Goal: Contribute content

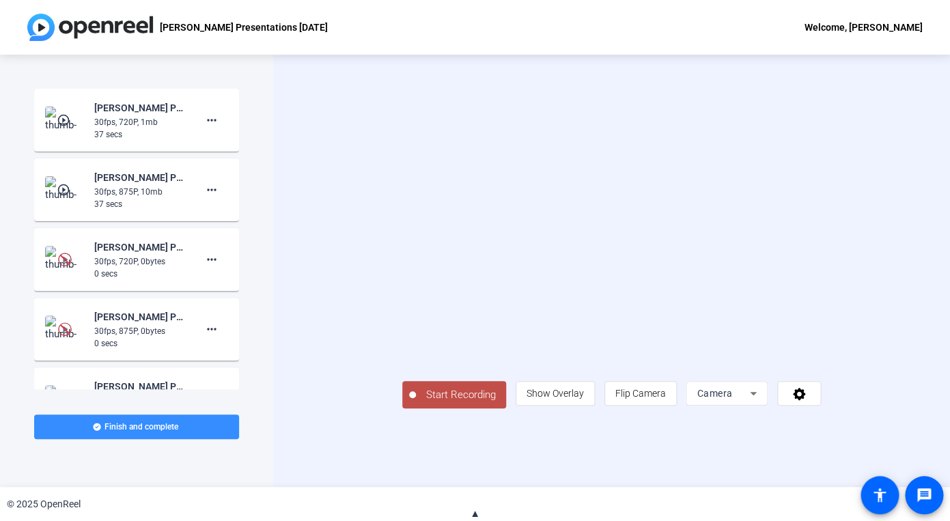
click at [750, 402] on div "Camera" at bounding box center [723, 393] width 53 height 16
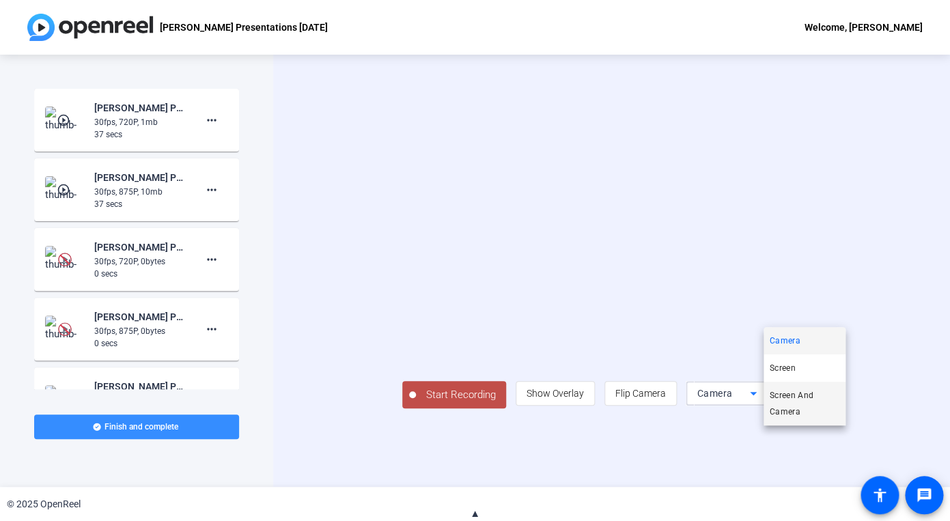
click at [814, 406] on span "Screen And Camera" at bounding box center [804, 403] width 71 height 33
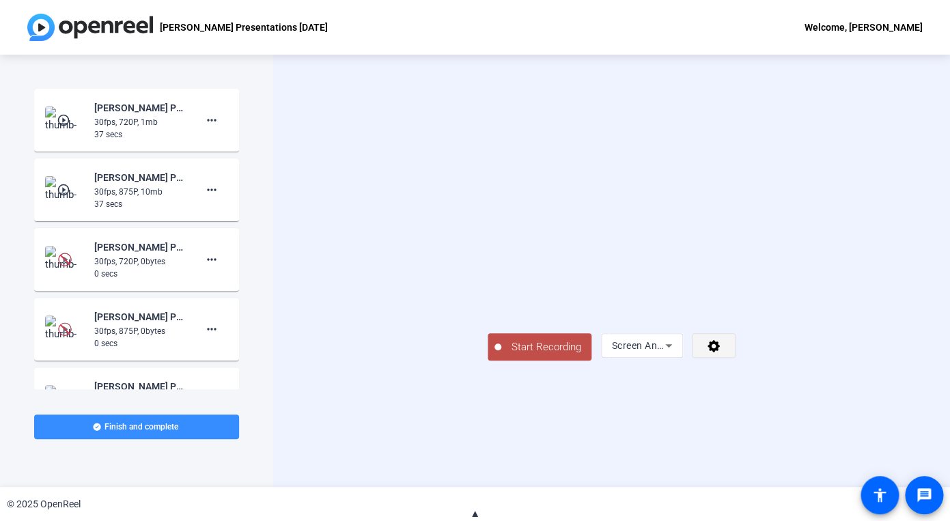
click at [735, 362] on span at bounding box center [714, 345] width 42 height 33
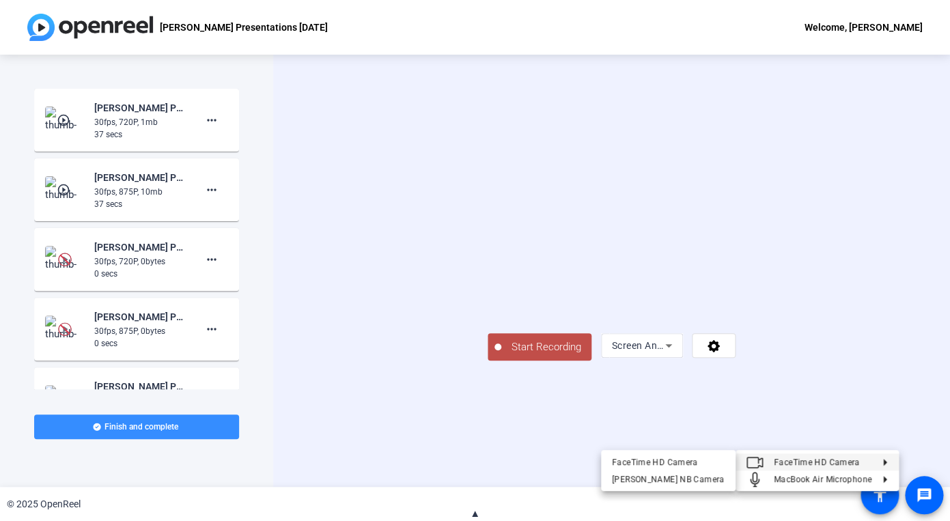
click at [379, 442] on div at bounding box center [475, 260] width 950 height 521
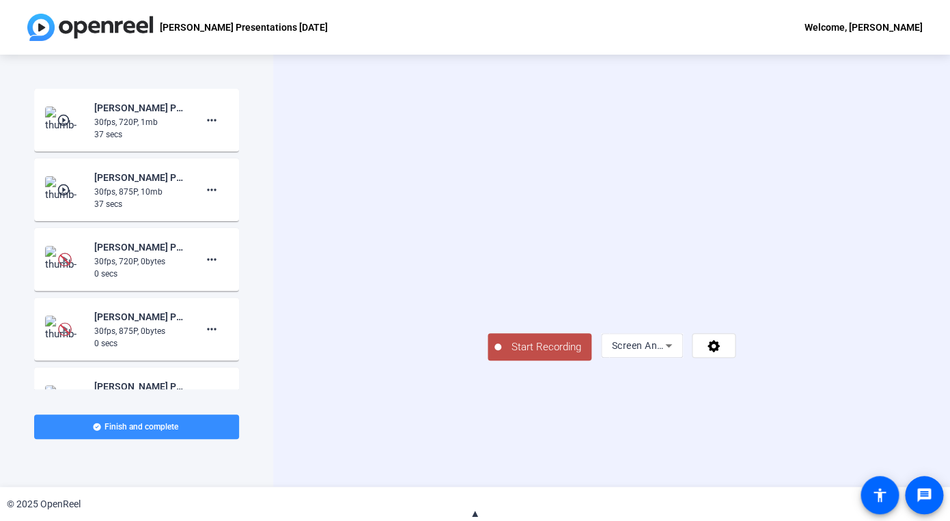
click at [501, 355] on span "Start Recording" at bounding box center [546, 348] width 90 height 16
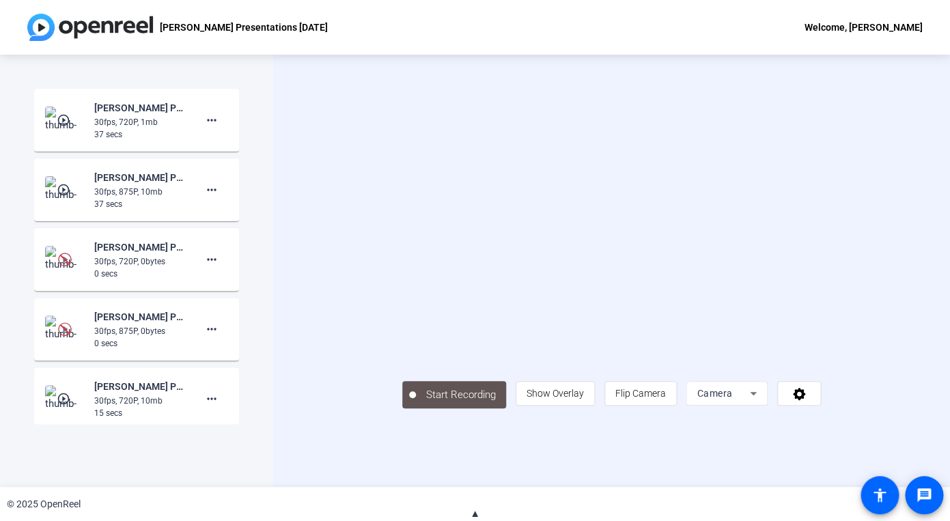
click at [750, 402] on div "Camera" at bounding box center [723, 393] width 53 height 16
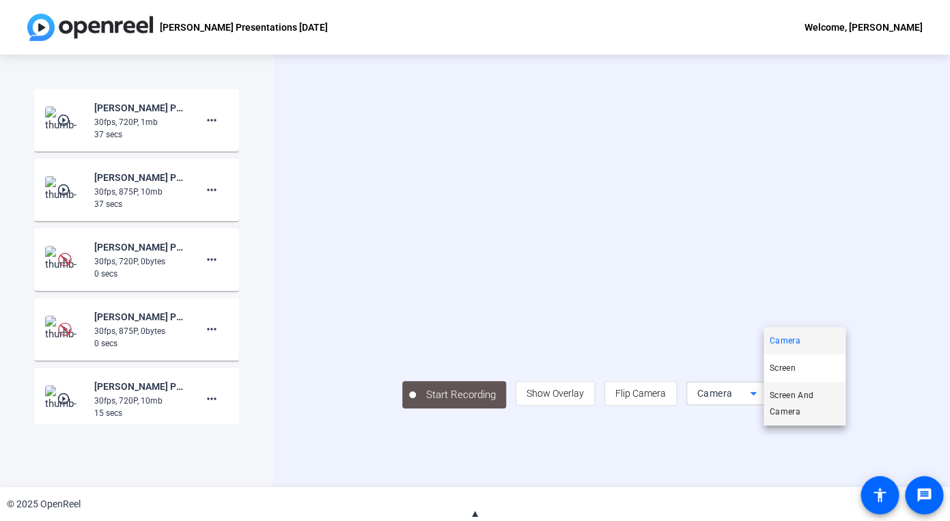
click at [799, 408] on span "Screen And Camera" at bounding box center [804, 403] width 71 height 33
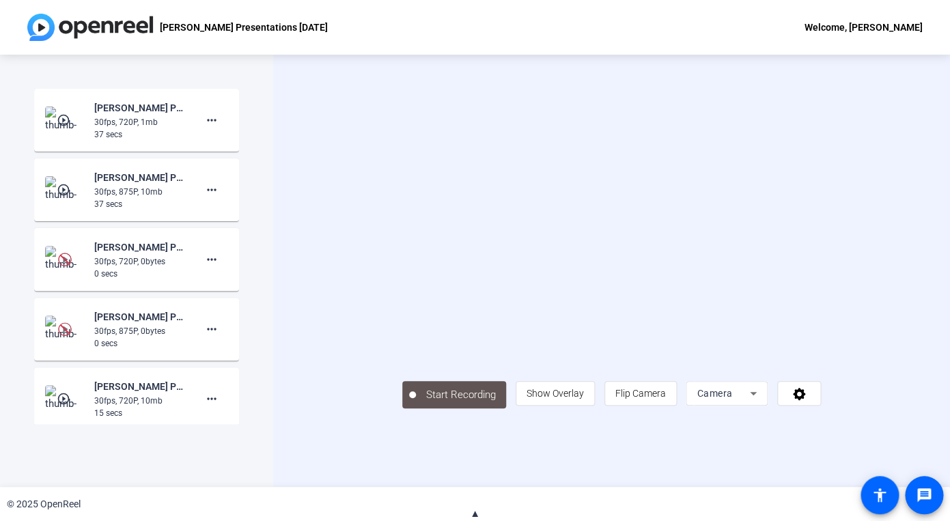
drag, startPoint x: 489, startPoint y: 451, endPoint x: 461, endPoint y: 447, distance: 28.3
click at [484, 409] on div "Start Recording person Show Overlay flip Flip Camera Camera" at bounding box center [611, 394] width 419 height 30
click at [732, 399] on span "Camera" at bounding box center [715, 393] width 36 height 11
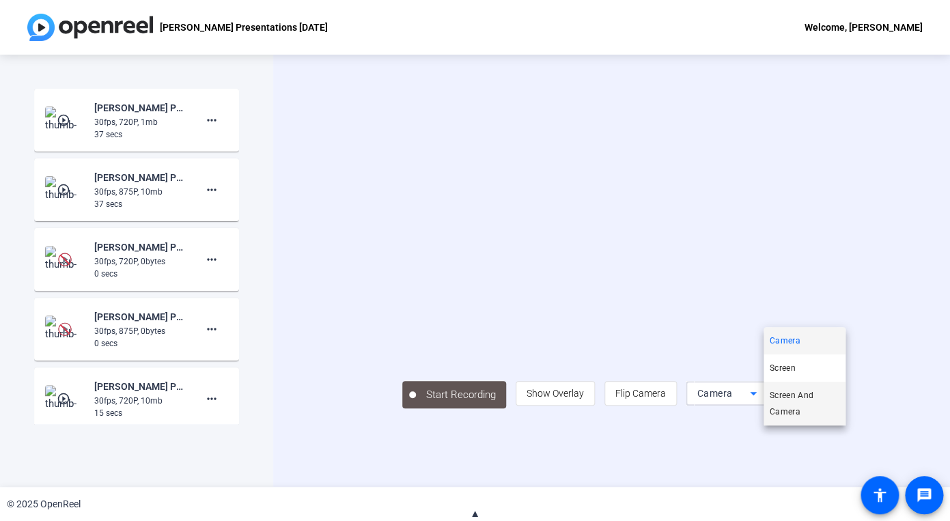
click at [795, 407] on span "Screen And Camera" at bounding box center [804, 403] width 71 height 33
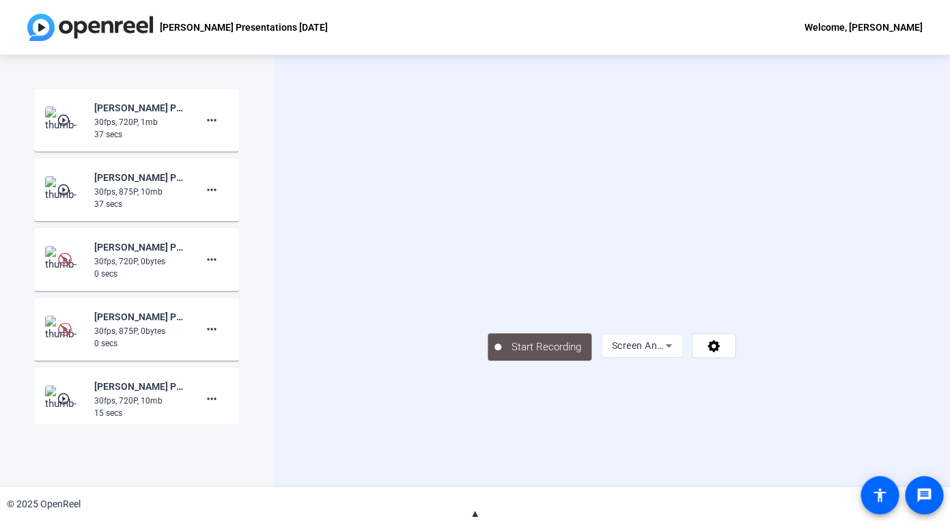
click at [285, 334] on div "Start Recording Screen And Camera" at bounding box center [611, 271] width 677 height 432
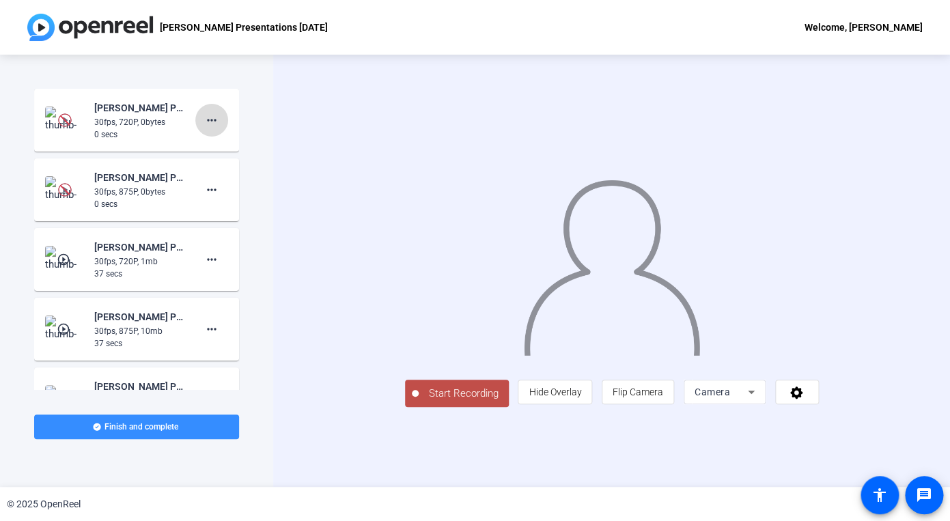
scroll to position [1, 0]
click at [209, 126] on mat-icon "more_horiz" at bounding box center [212, 119] width 16 height 16
click at [269, 243] on div at bounding box center [475, 260] width 950 height 521
click at [217, 192] on mat-icon "more_horiz" at bounding box center [212, 189] width 16 height 16
click at [226, 223] on span "Delete clip" at bounding box center [233, 218] width 55 height 16
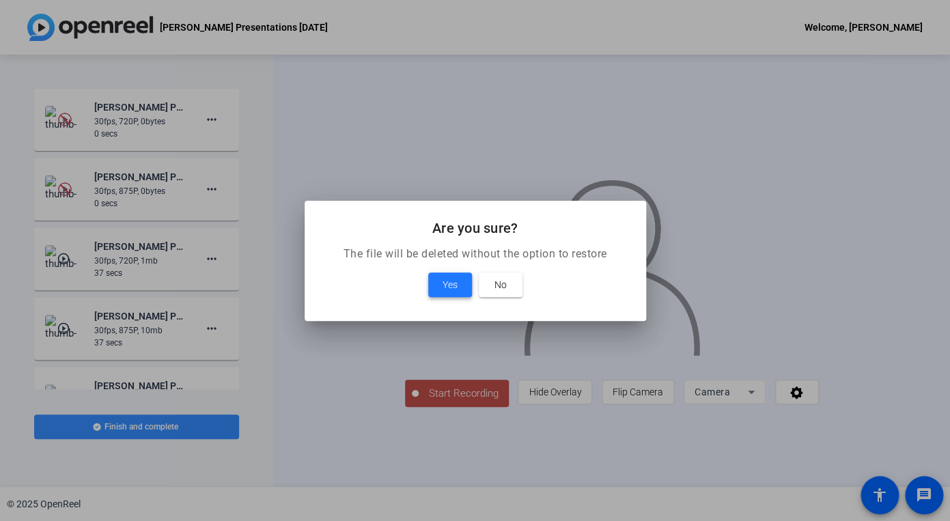
click at [456, 285] on span "Yes" at bounding box center [450, 285] width 15 height 16
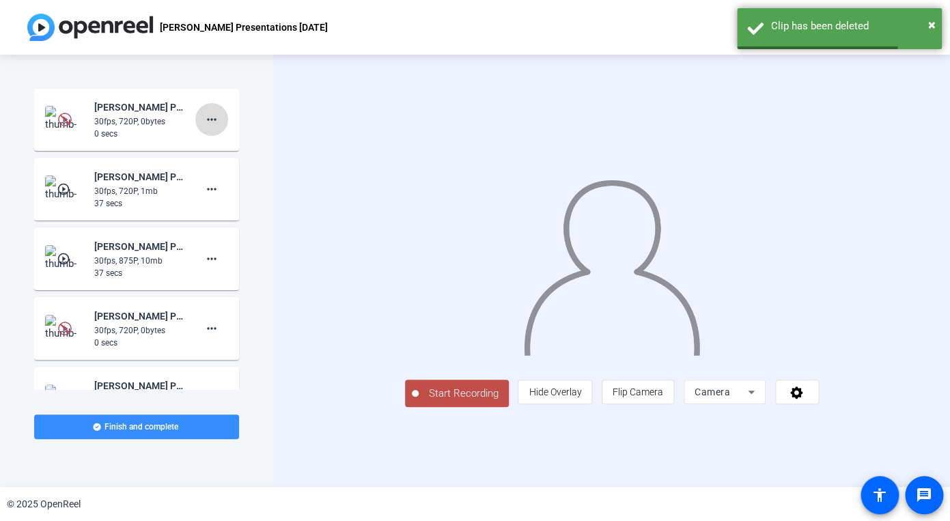
click at [218, 120] on mat-icon "more_horiz" at bounding box center [212, 119] width 16 height 16
click at [233, 149] on span "Delete clip" at bounding box center [233, 148] width 55 height 16
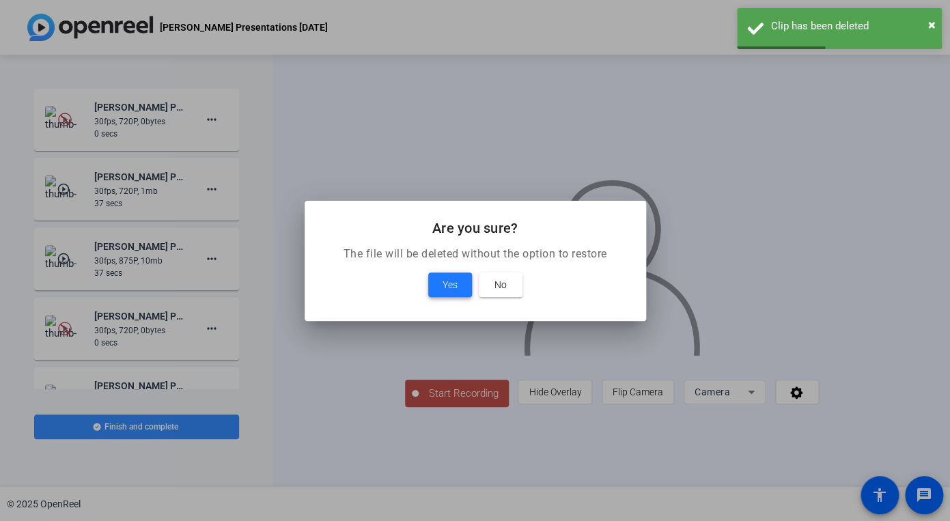
click at [465, 286] on span at bounding box center [450, 284] width 44 height 33
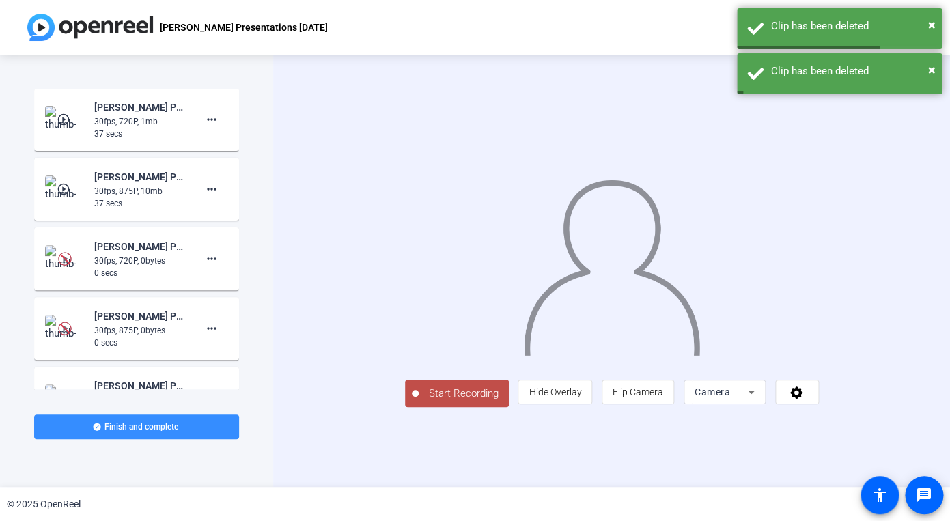
click at [760, 400] on icon at bounding box center [751, 392] width 16 height 16
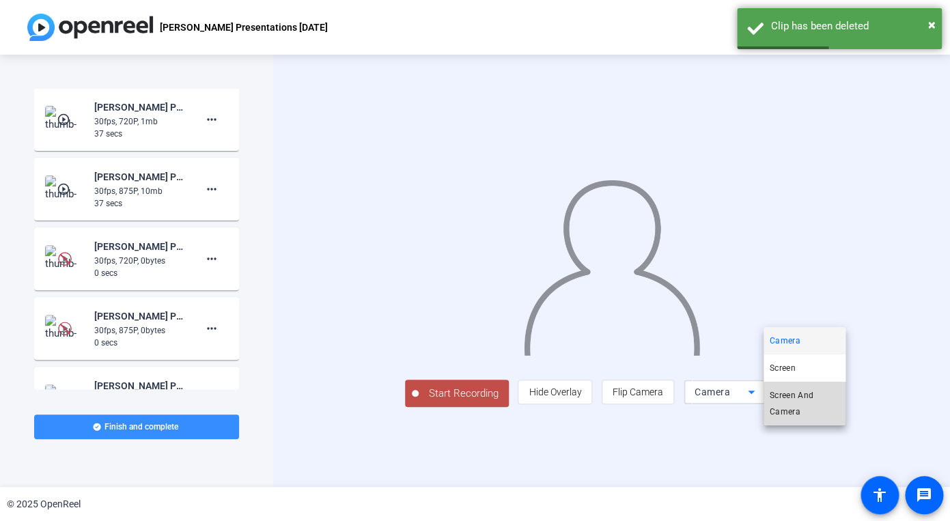
click at [807, 406] on span "Screen And Camera" at bounding box center [804, 403] width 71 height 33
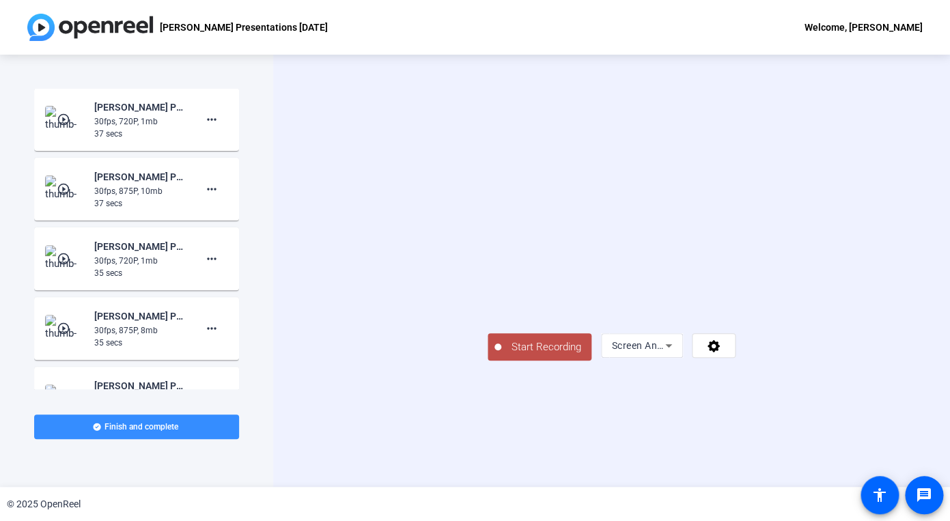
click at [501, 355] on span "Start Recording" at bounding box center [546, 348] width 90 height 16
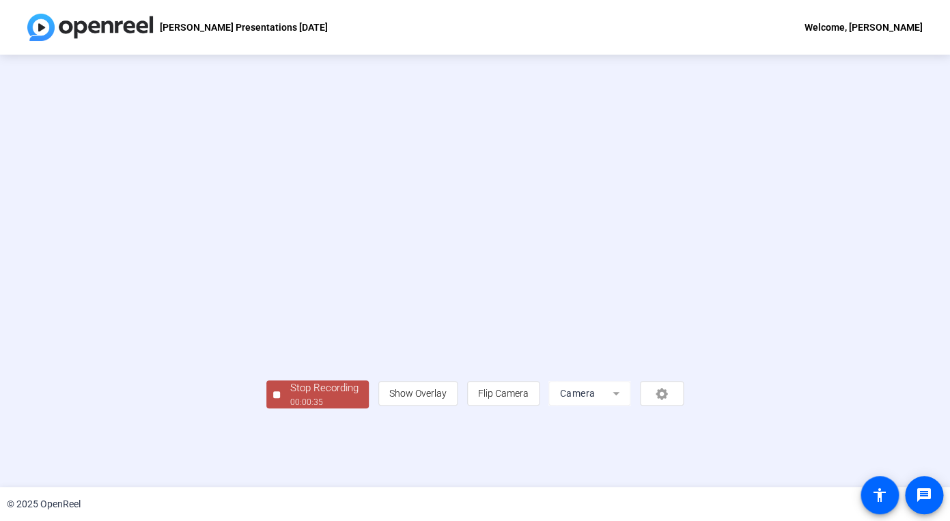
scroll to position [29, 0]
click at [290, 396] on div "Stop Recording" at bounding box center [324, 389] width 68 height 16
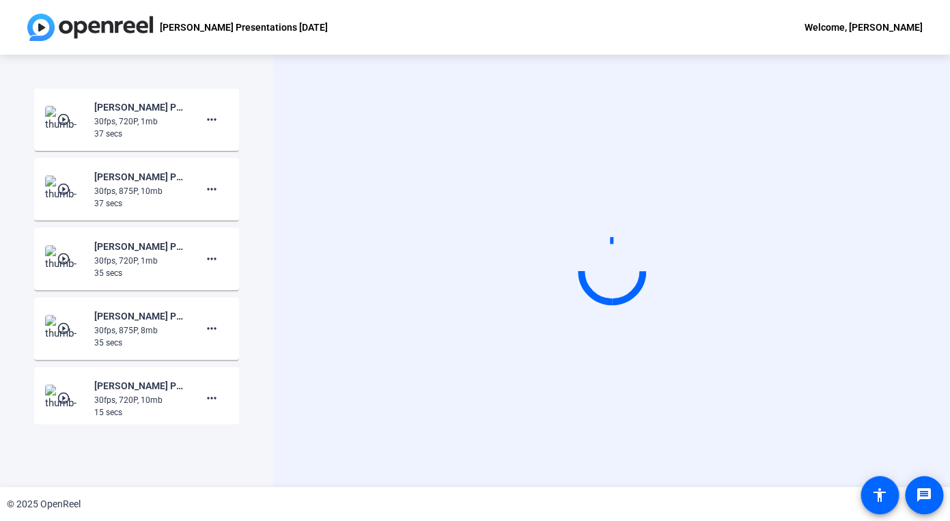
click at [745, 440] on div "Start Recording person Show Overlay flip Flip Camera Camera" at bounding box center [611, 271] width 677 height 432
click at [609, 268] on circle at bounding box center [612, 271] width 67 height 67
